Goal: Entertainment & Leisure: Consume media (video, audio)

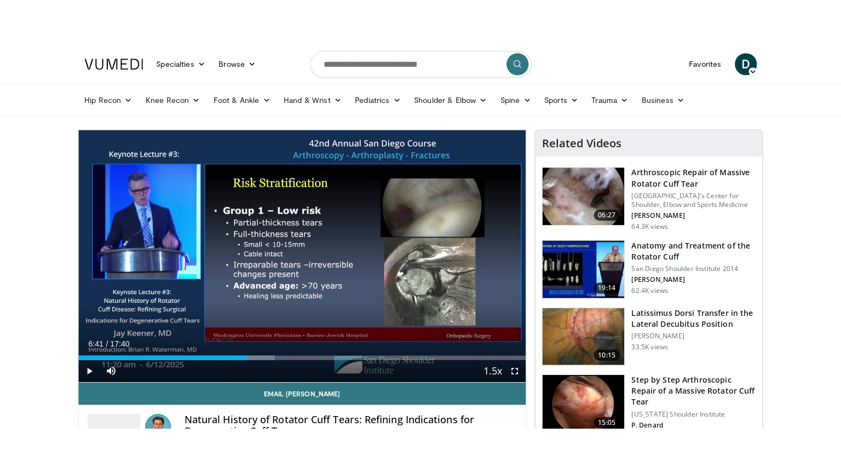
scroll to position [67, 0]
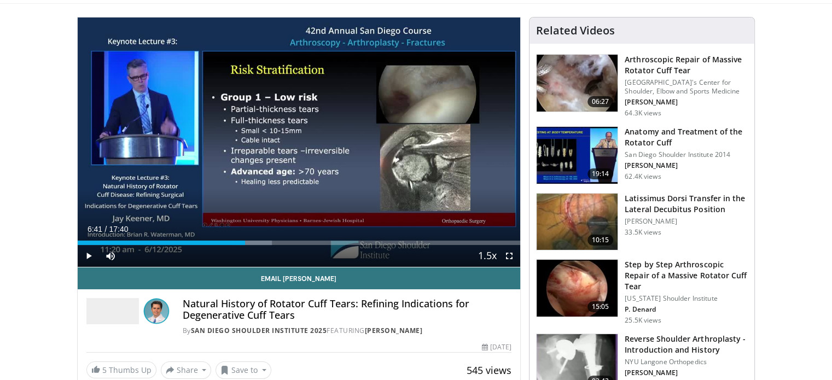
click at [327, 171] on div "10 seconds Tap to unmute" at bounding box center [299, 143] width 443 height 250
click at [510, 258] on span "Video Player" at bounding box center [510, 256] width 22 height 22
